Goal: Task Accomplishment & Management: Manage account settings

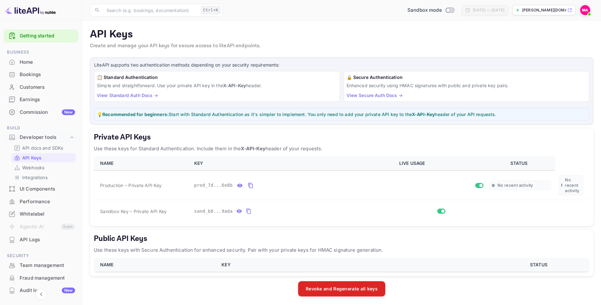
click at [587, 9] on img at bounding box center [585, 10] width 10 height 10
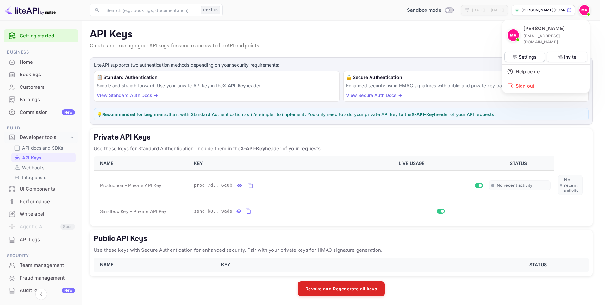
click at [270, 126] on div at bounding box center [302, 152] width 605 height 305
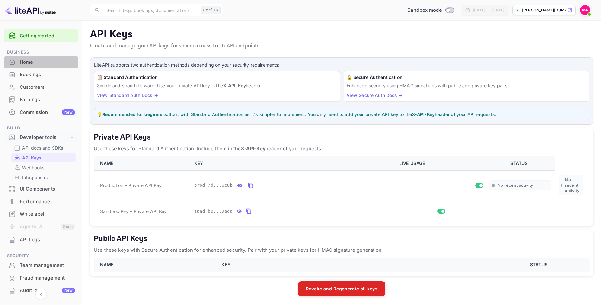
click at [43, 62] on div "Home" at bounding box center [47, 62] width 55 height 7
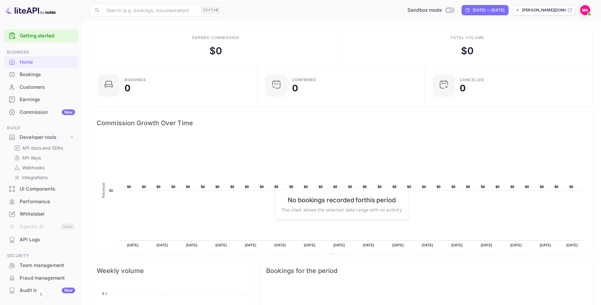
click at [587, 13] on span at bounding box center [589, 14] width 6 height 6
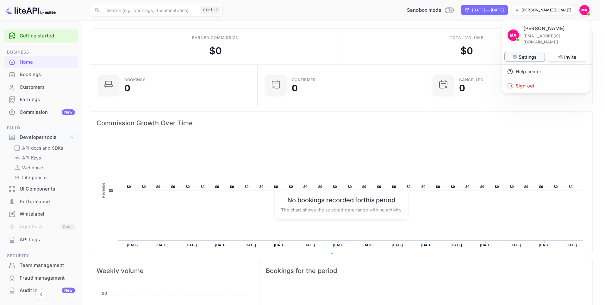
click at [520, 54] on p "Settings" at bounding box center [528, 57] width 18 height 7
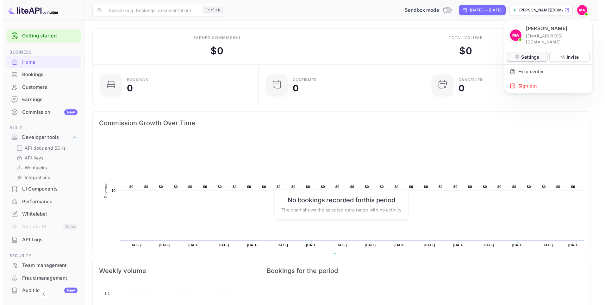
scroll to position [5, 5]
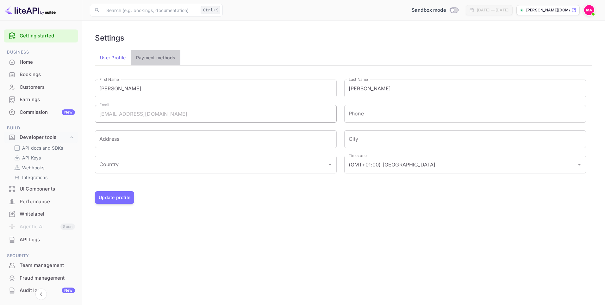
click at [163, 62] on button "Payment methods" at bounding box center [156, 57] width 50 height 15
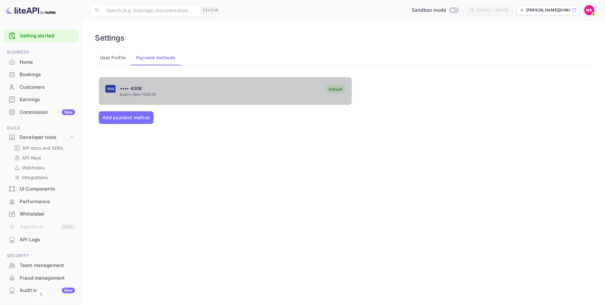
click at [156, 87] on div "•••• 4308 Expiry date 11/2028 Default" at bounding box center [225, 91] width 253 height 25
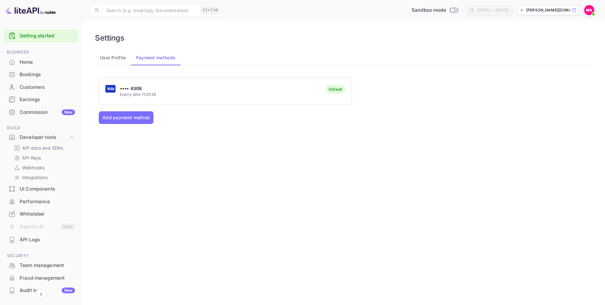
drag, startPoint x: 134, startPoint y: 97, endPoint x: 136, endPoint y: 91, distance: 6.8
click at [137, 91] on p "•••• 4308" at bounding box center [138, 88] width 36 height 7
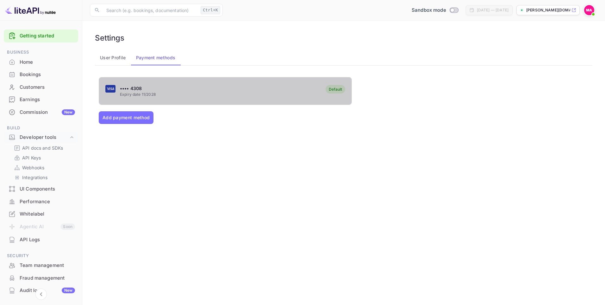
click at [136, 91] on p "•••• 4308" at bounding box center [138, 88] width 36 height 7
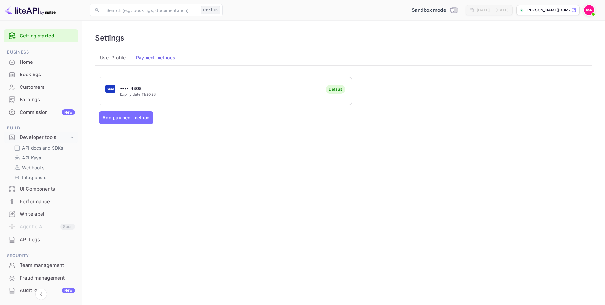
click at [238, 96] on div "•••• 4308 Expiry date 11/2028 Default" at bounding box center [225, 91] width 253 height 25
click at [133, 120] on button "Add payment method" at bounding box center [126, 117] width 55 height 13
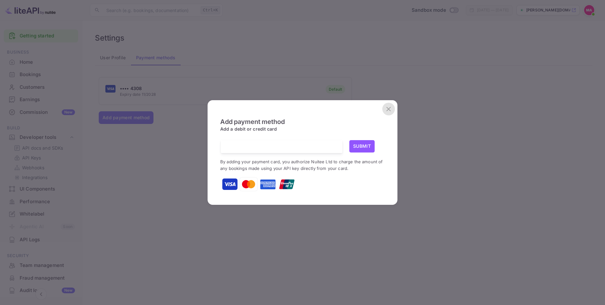
click at [389, 109] on icon "close" at bounding box center [389, 109] width 4 height 4
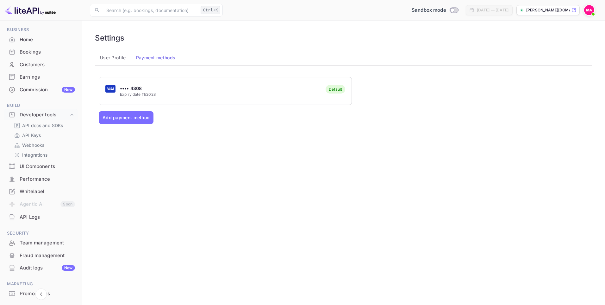
scroll to position [53, 0]
